Goal: Find specific page/section: Find specific page/section

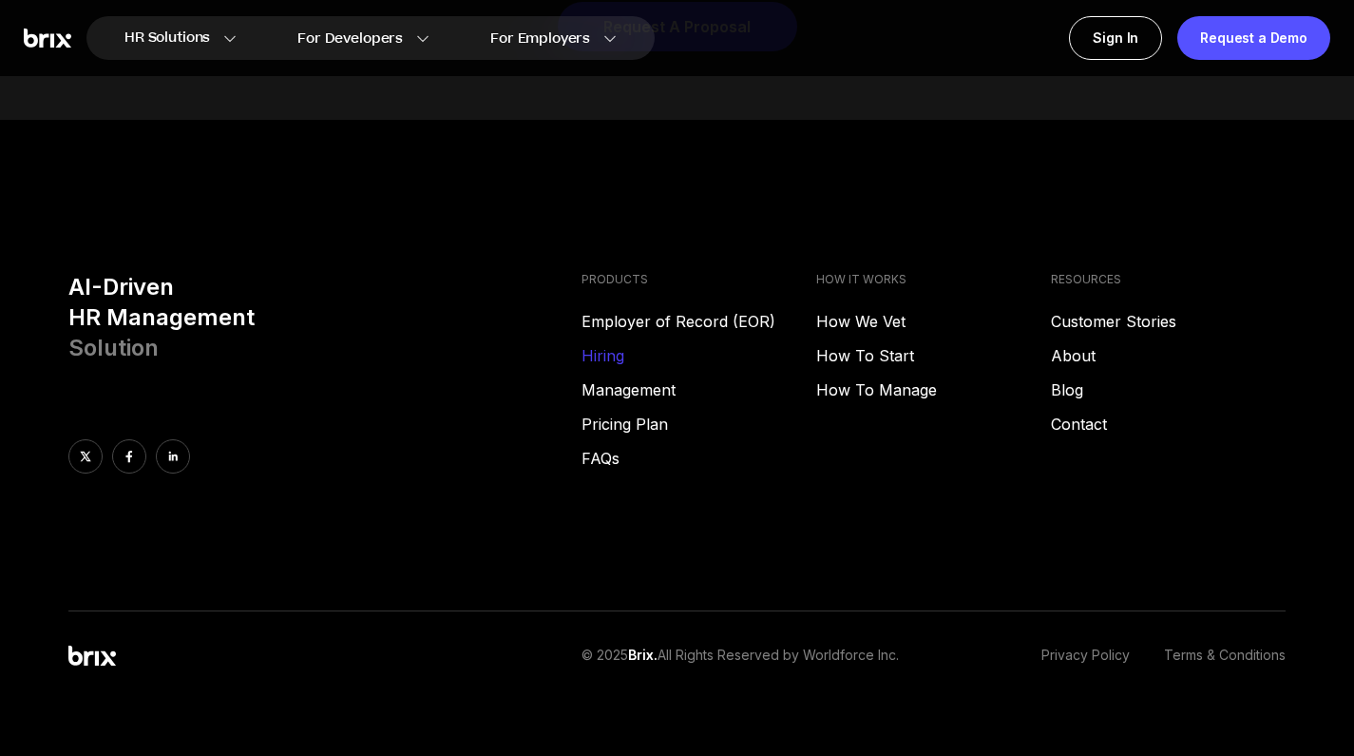
scroll to position [7662, 0]
click at [608, 345] on link "Hiring" at bounding box center [699, 356] width 235 height 23
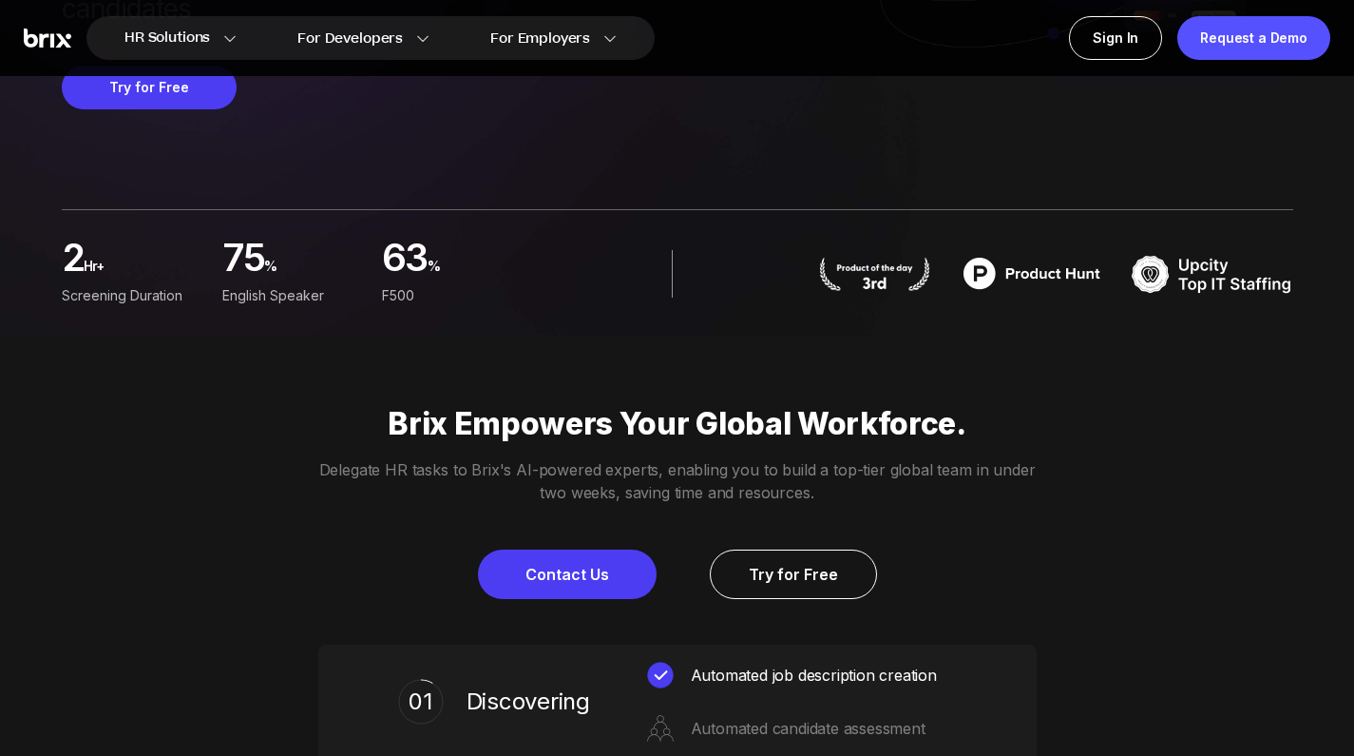
scroll to position [430, 0]
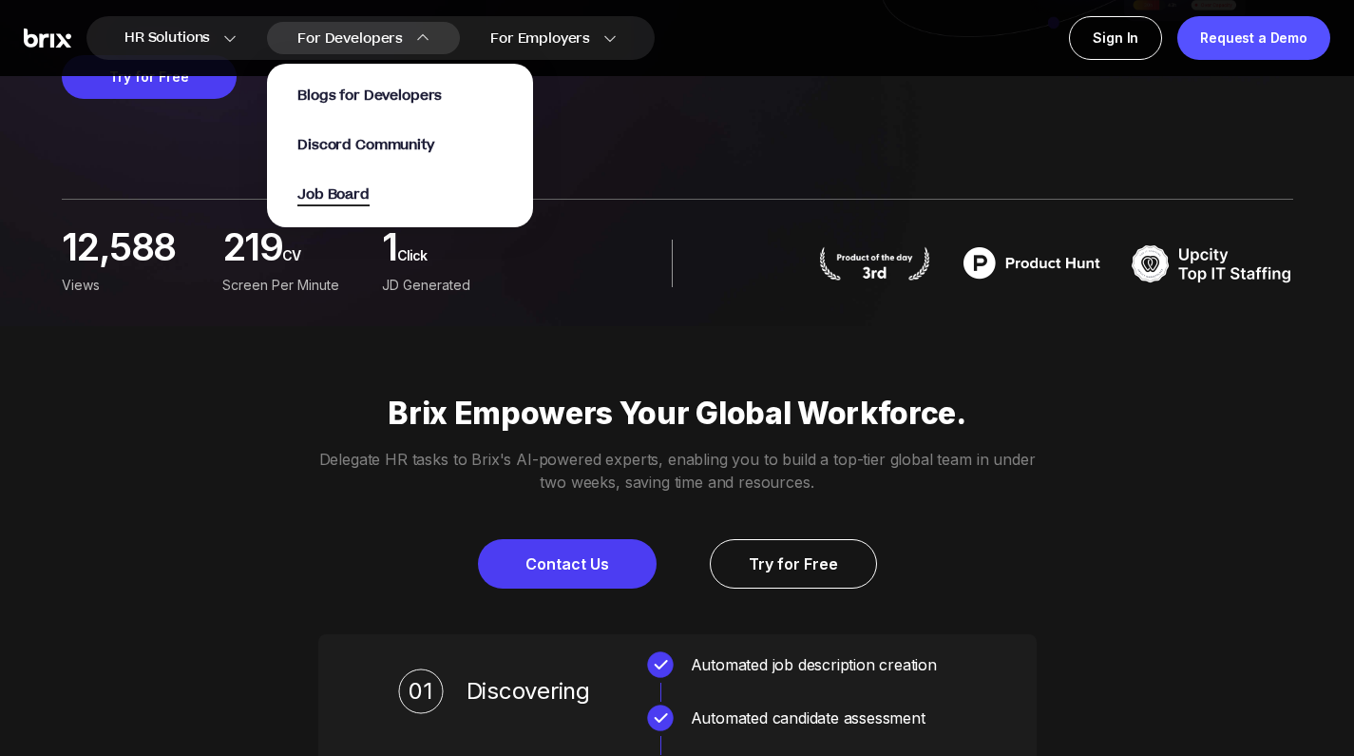
click at [370, 197] on span "Job Board" at bounding box center [333, 195] width 72 height 22
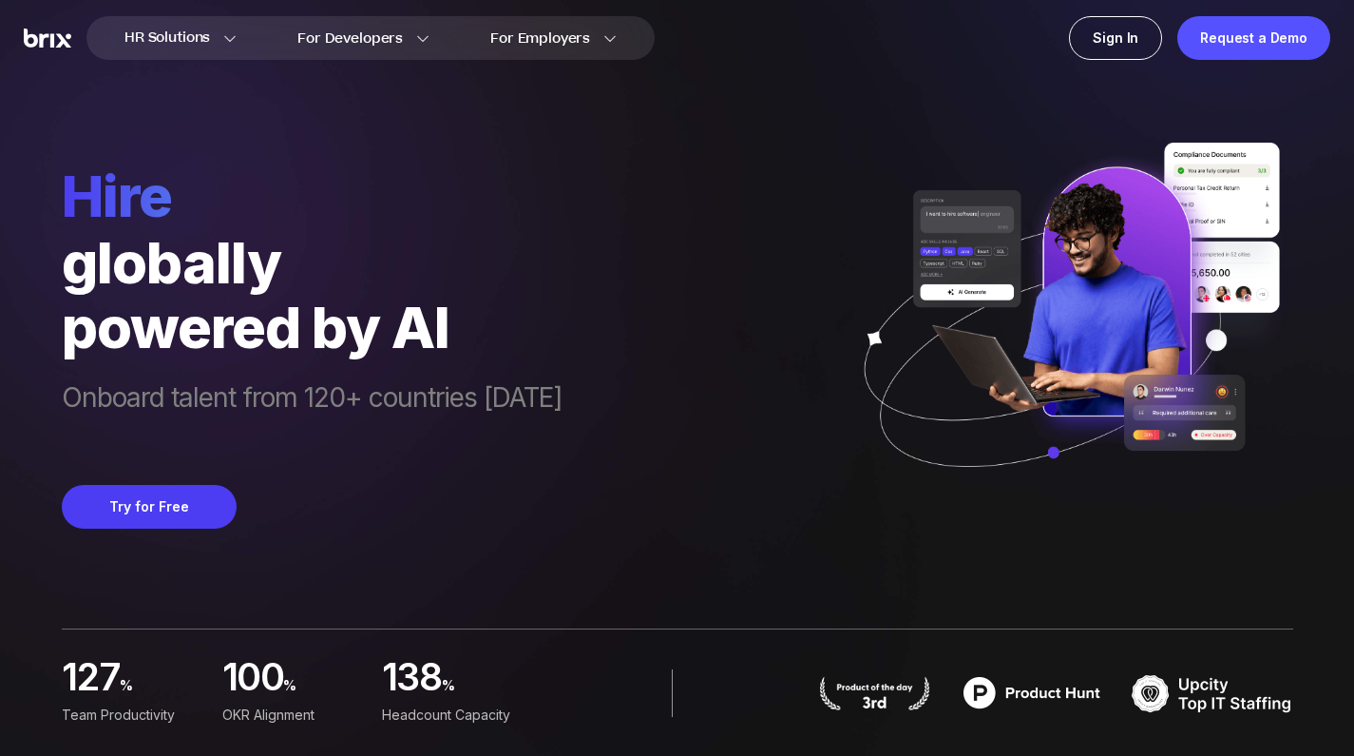
scroll to position [0, 0]
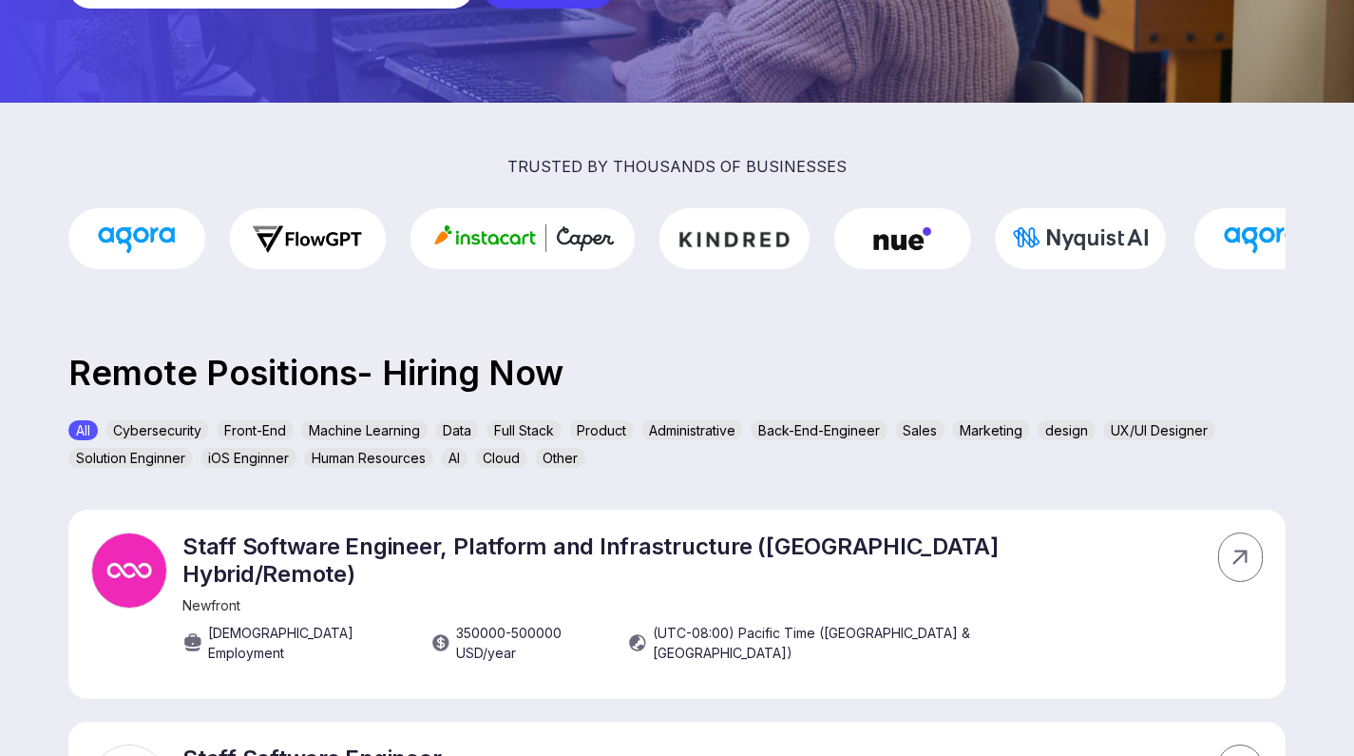
scroll to position [310, 0]
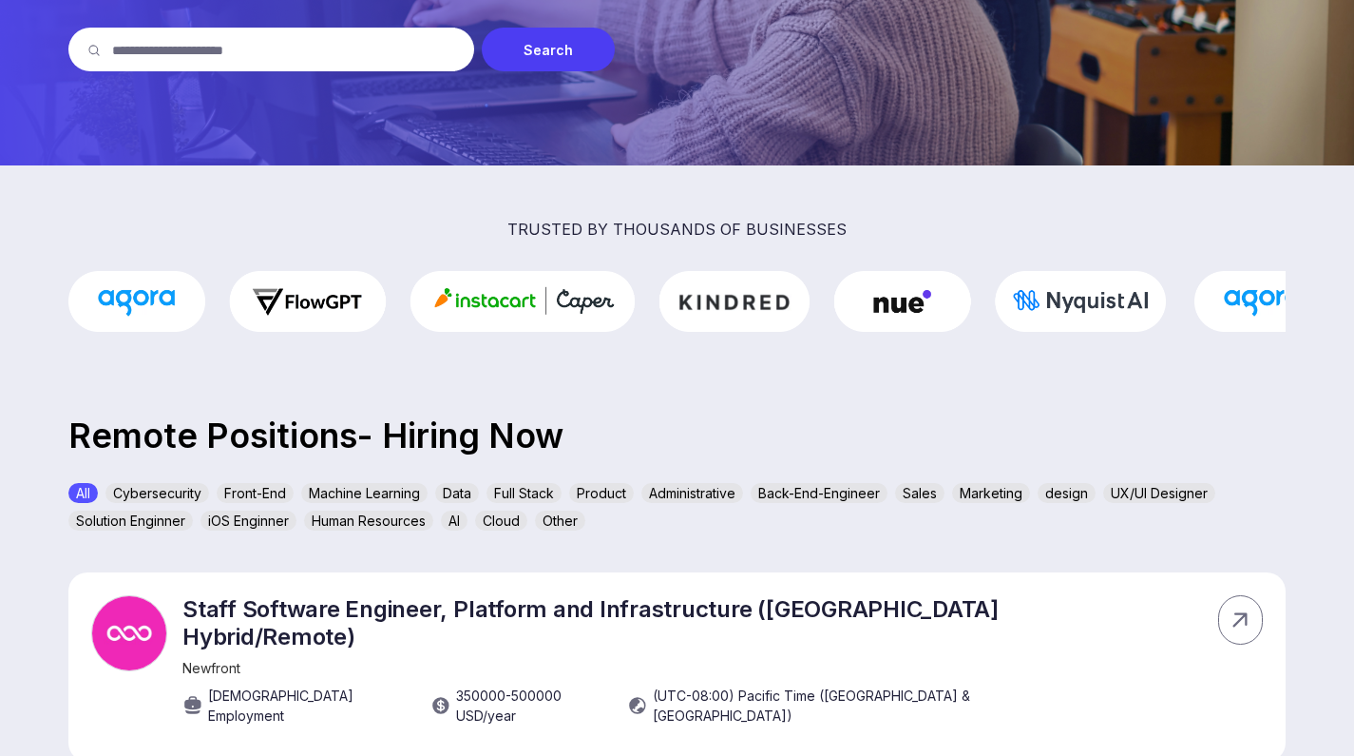
click at [308, 64] on input "text" at bounding box center [283, 50] width 343 height 44
type input "********"
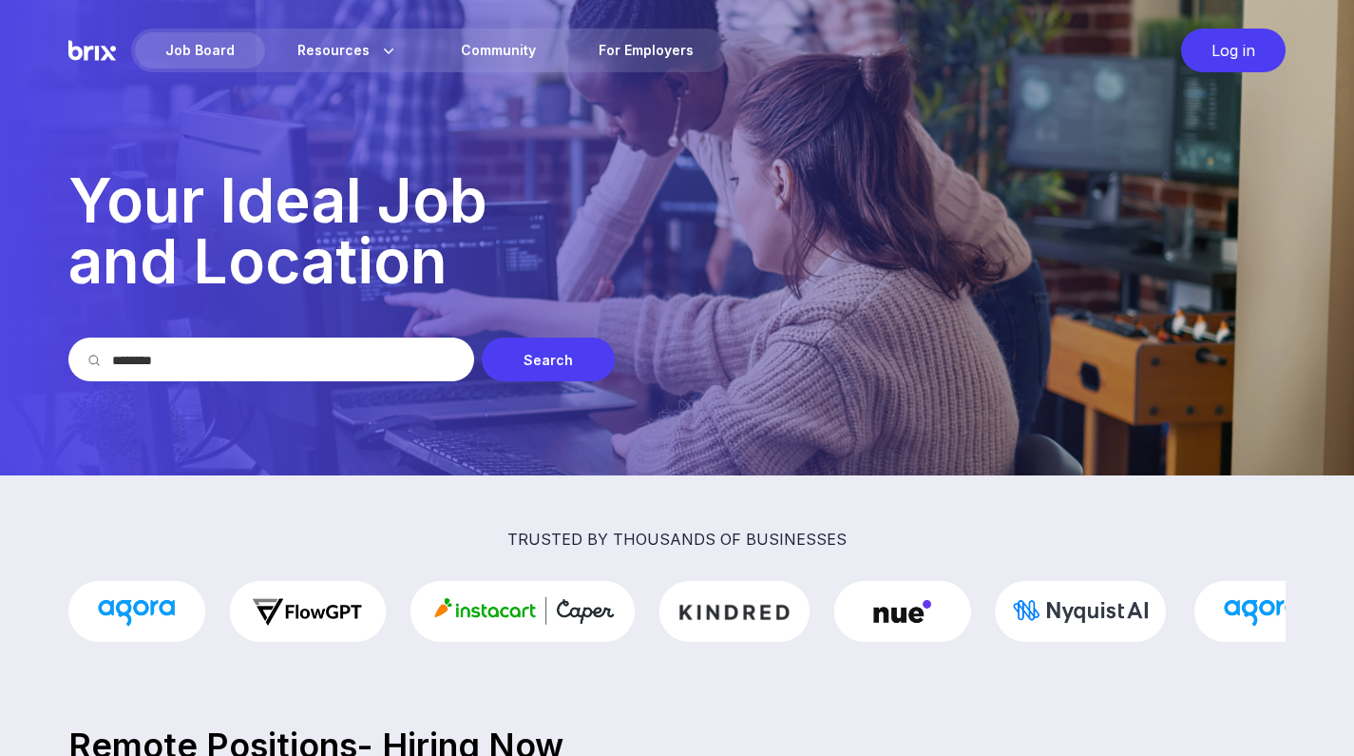
scroll to position [0, 0]
click at [175, 354] on input "********" at bounding box center [283, 359] width 343 height 44
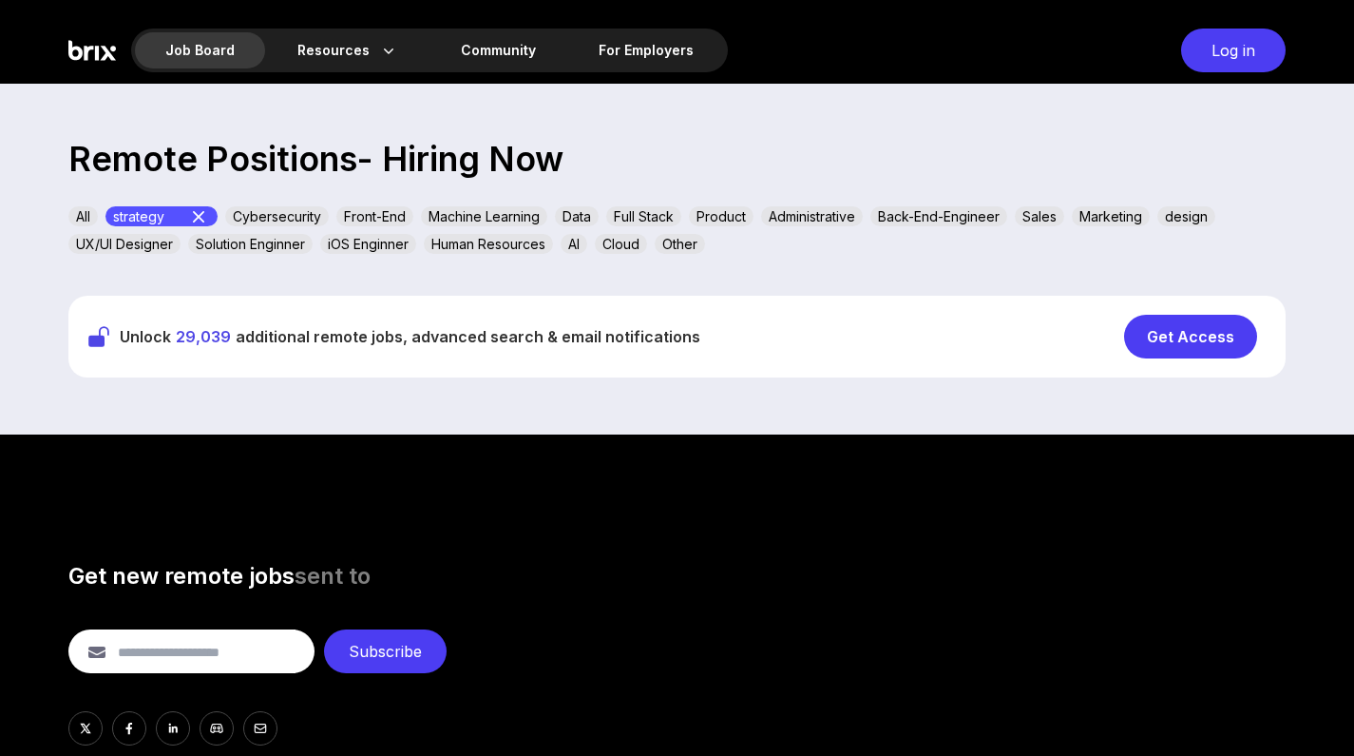
scroll to position [630, 0]
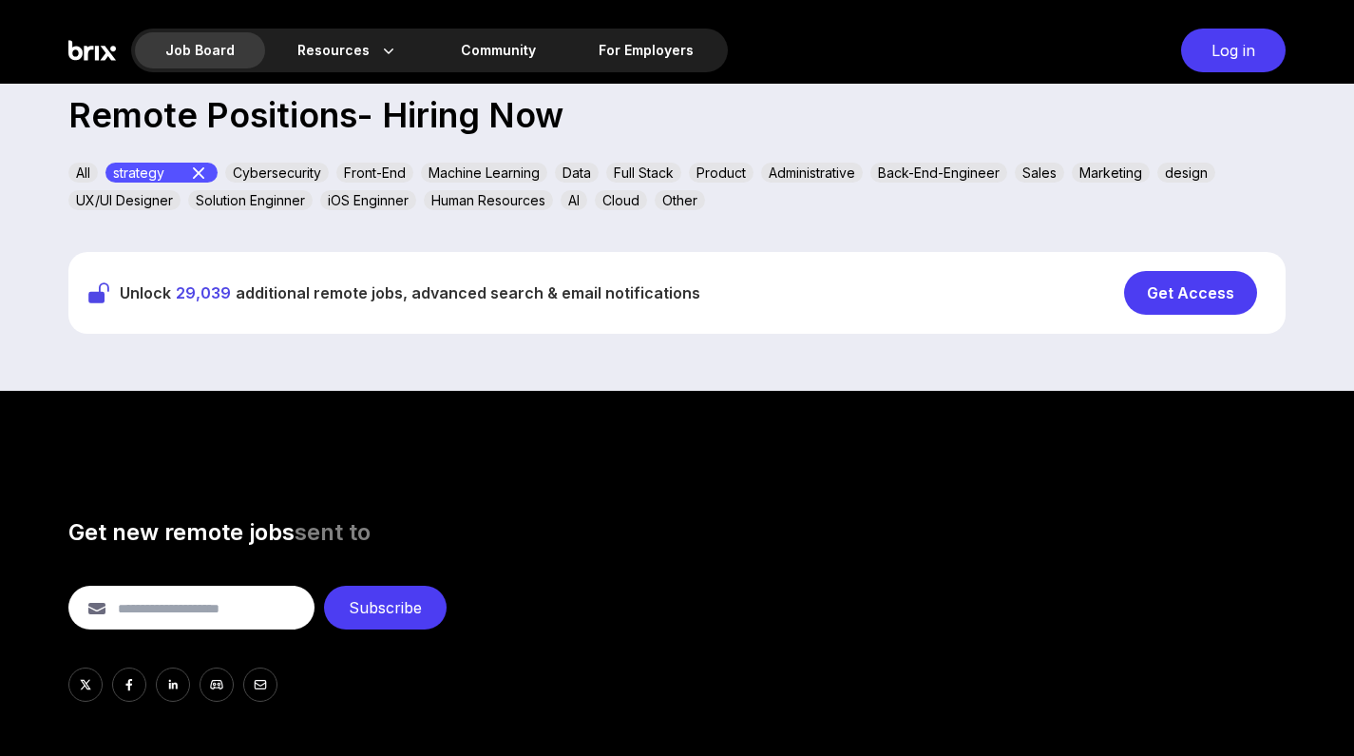
click at [1087, 173] on div "Marketing" at bounding box center [1111, 173] width 78 height 20
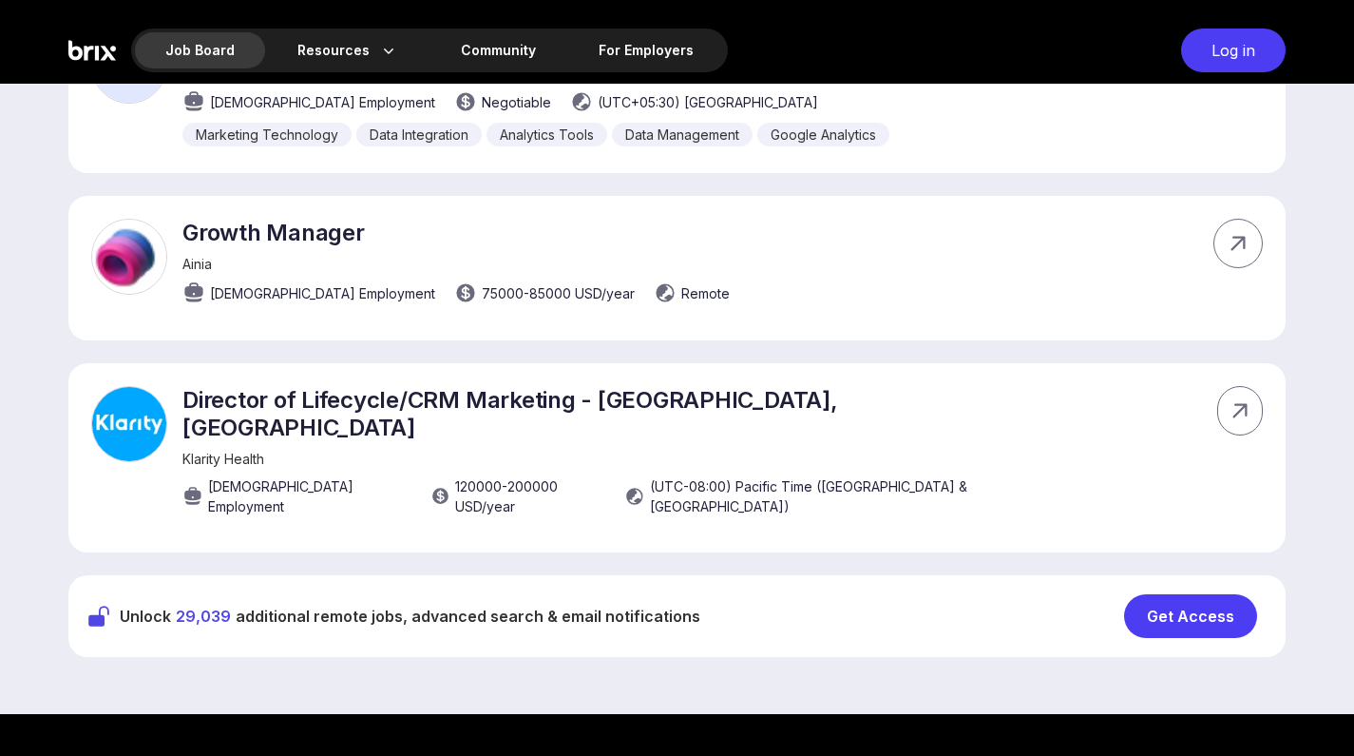
scroll to position [1277, 0]
